Goal: Task Accomplishment & Management: Manage account settings

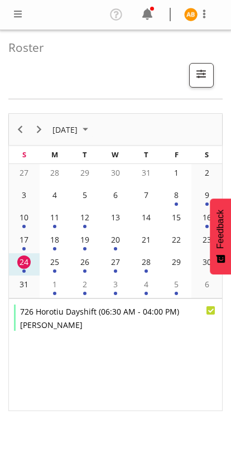
click at [14, 12] on span at bounding box center [17, 13] width 13 height 13
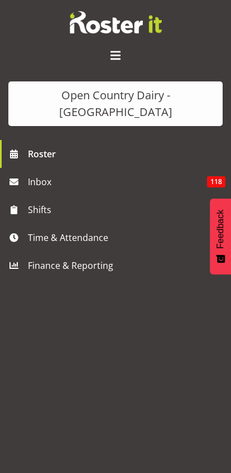
click at [47, 229] on span "Time & Attendance" at bounding box center [118, 237] width 181 height 17
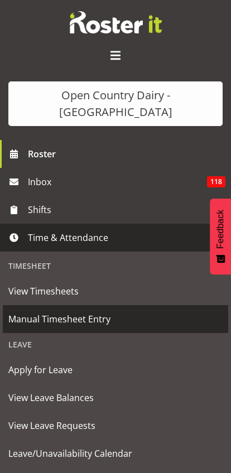
click at [81, 310] on span "Manual Timesheet Entry" at bounding box center [115, 318] width 214 height 17
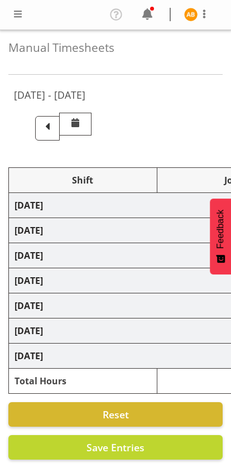
select select "78987"
select select "78954"
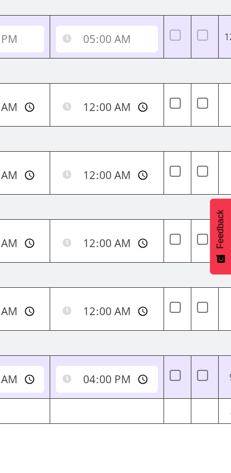
scroll to position [0, 480]
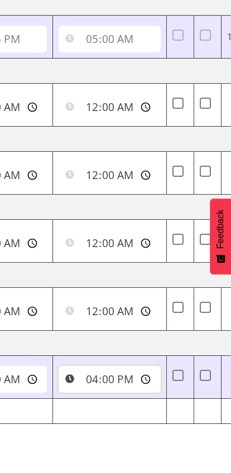
click at [85, 381] on input "16:00:00" at bounding box center [110, 379] width 102 height 27
type input "16:45:00"
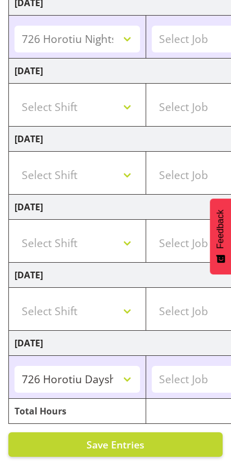
scroll to position [0, 0]
click at [133, 447] on span "Save Entries" at bounding box center [115, 443] width 58 height 13
click at [144, 443] on span "Save Entries" at bounding box center [115, 443] width 58 height 13
